Goal: Task Accomplishment & Management: Use online tool/utility

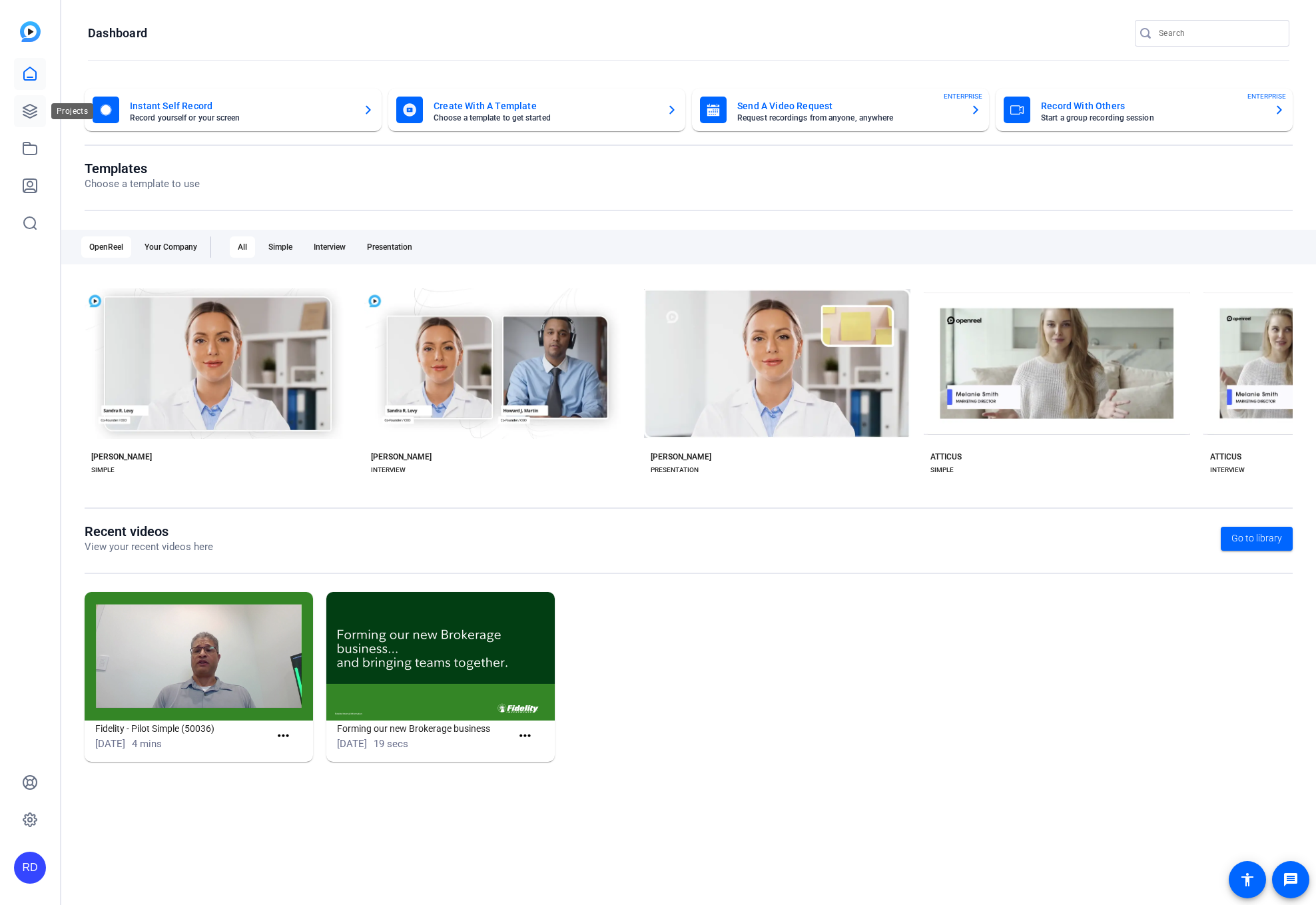
click at [34, 115] on icon at bounding box center [30, 111] width 13 height 13
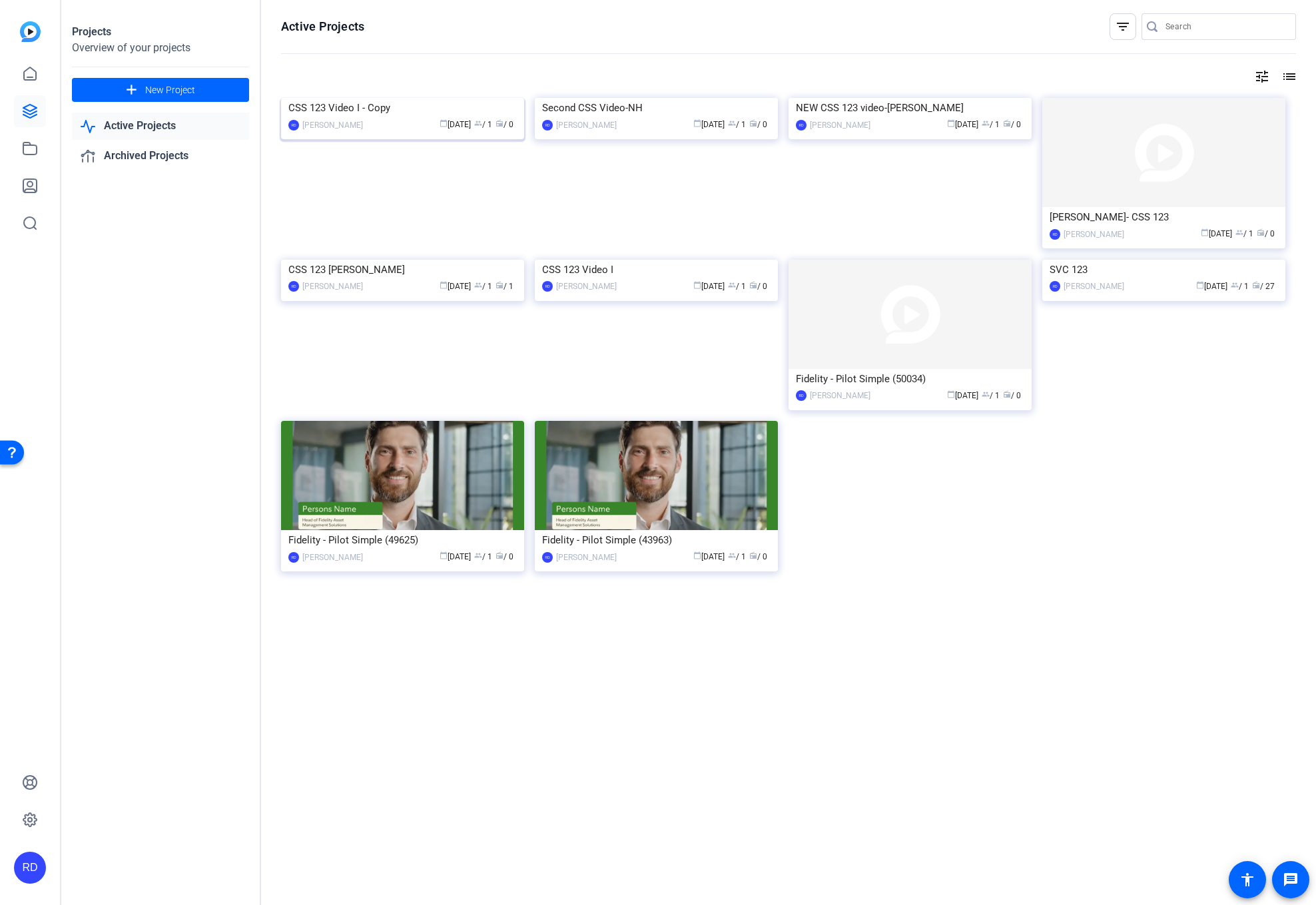
click at [427, 98] on img at bounding box center [402, 98] width 243 height 0
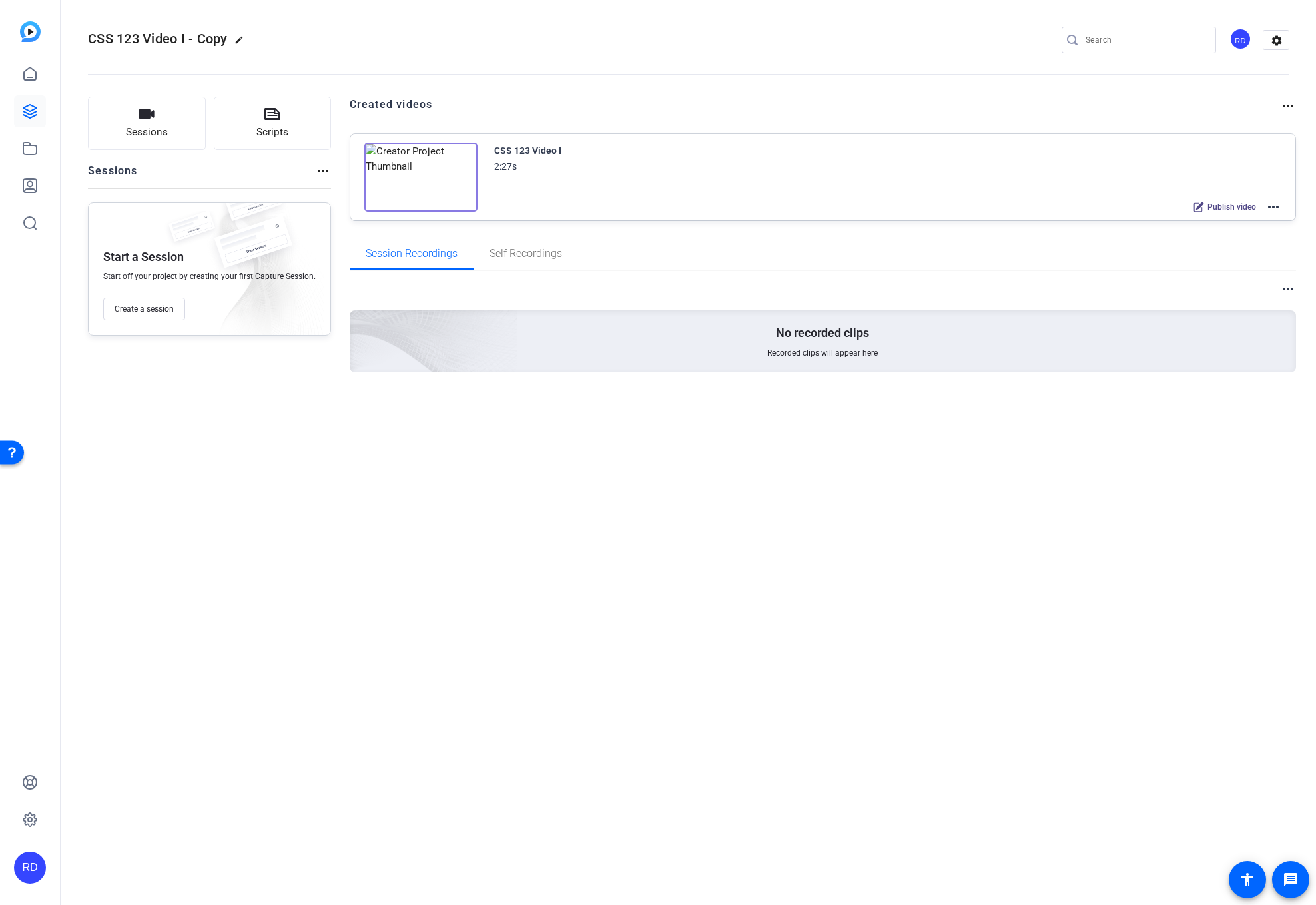
click at [403, 172] on img at bounding box center [421, 177] width 114 height 69
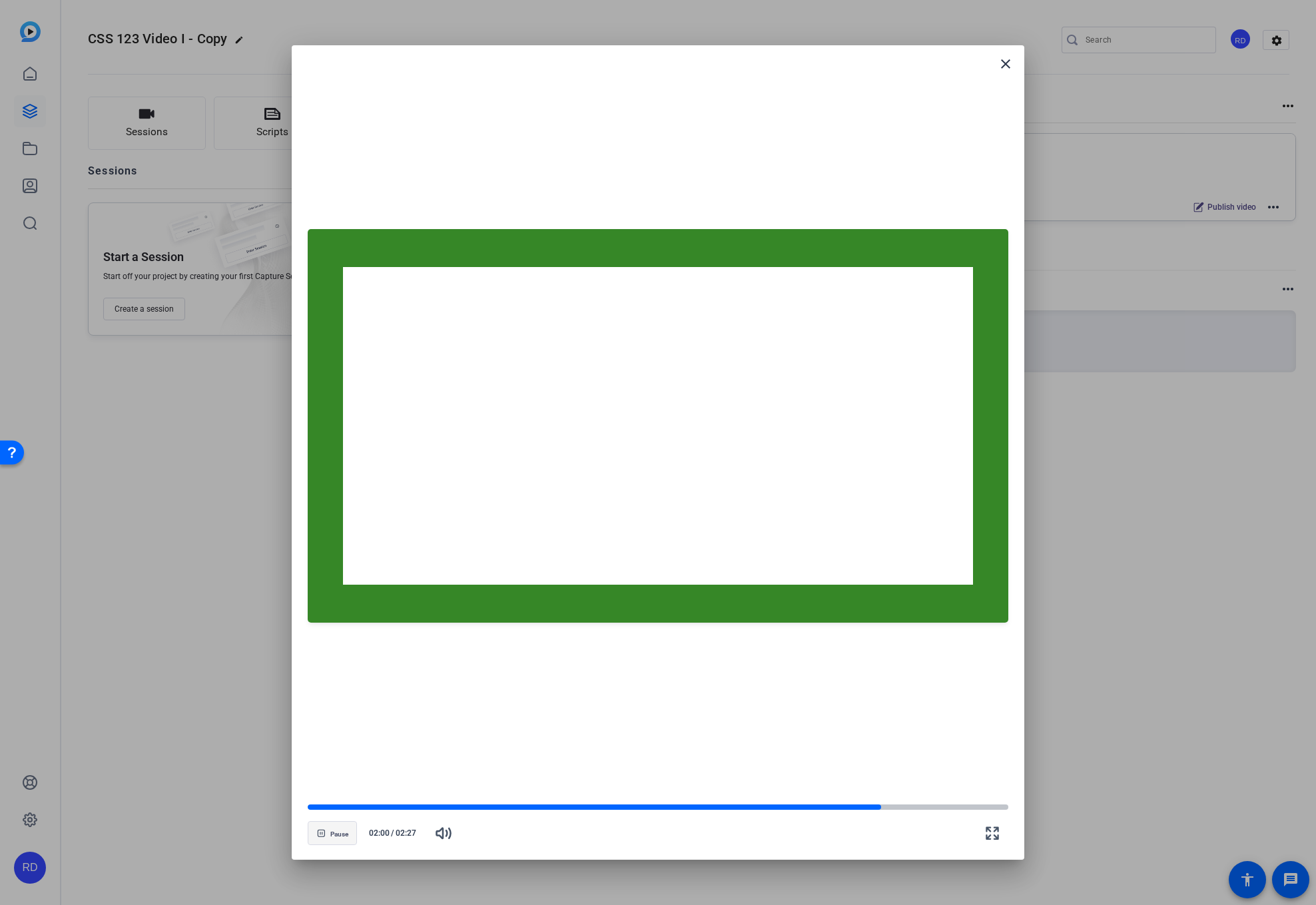
click at [329, 835] on span "button" at bounding box center [332, 833] width 48 height 32
click at [1001, 64] on mat-icon "close" at bounding box center [1005, 63] width 16 height 16
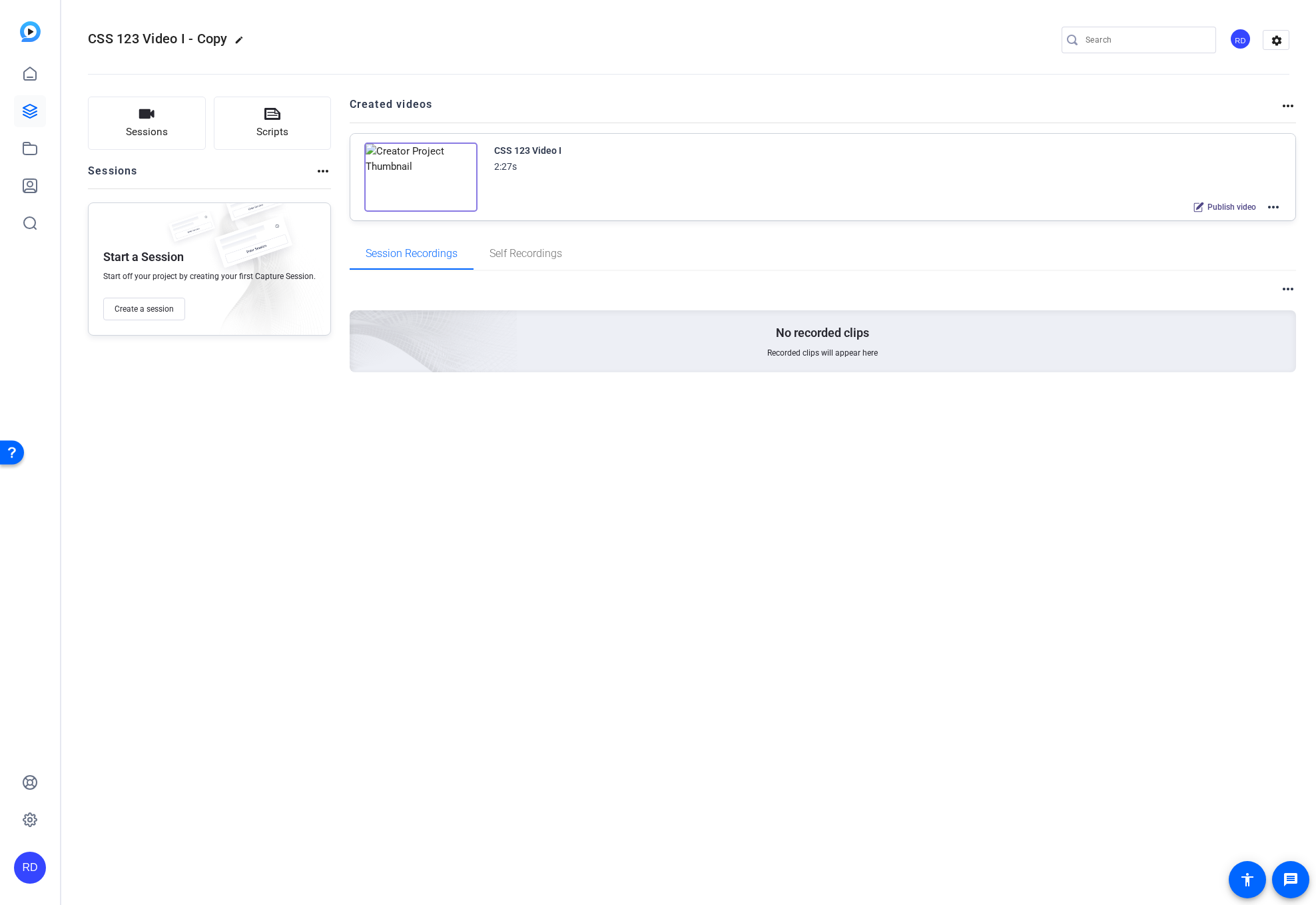
click at [1265, 203] on div "Publish video more_horiz" at bounding box center [1234, 207] width 94 height 18
click at [1268, 206] on mat-icon "more_horiz" at bounding box center [1273, 207] width 16 height 16
click at [1252, 230] on span "Edit in Creator" at bounding box center [1224, 223] width 93 height 16
